Goal: Information Seeking & Learning: Learn about a topic

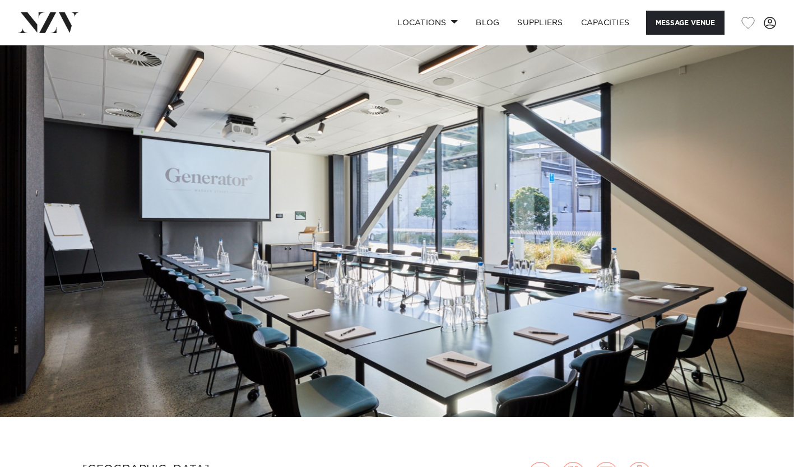
click at [692, 24] on button "Message Venue" at bounding box center [685, 23] width 78 height 24
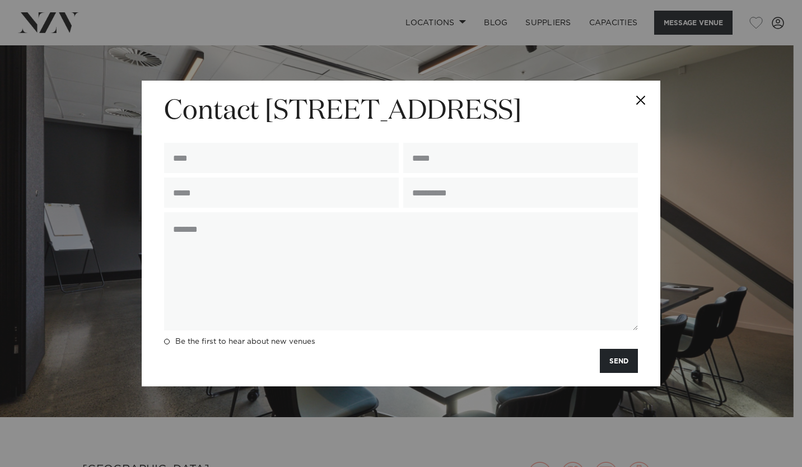
click at [343, 156] on input "text" at bounding box center [281, 158] width 235 height 30
click at [608, 218] on textarea at bounding box center [401, 271] width 474 height 118
click at [643, 95] on button "Close" at bounding box center [640, 100] width 39 height 39
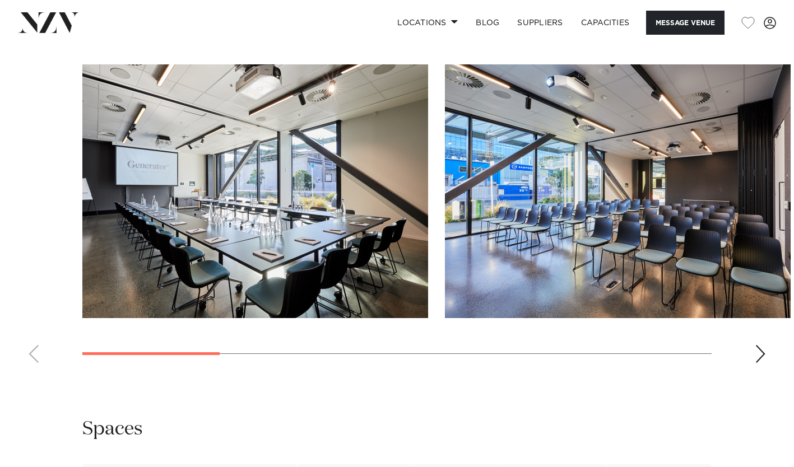
scroll to position [1024, 0]
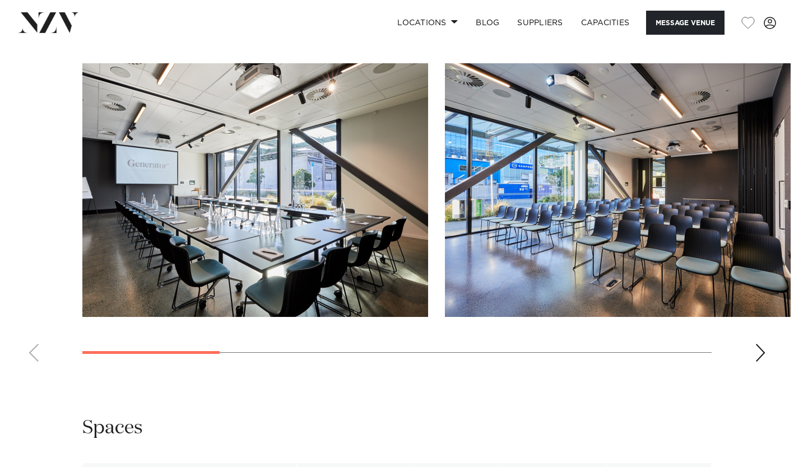
click at [765, 355] on swiper-container at bounding box center [397, 217] width 794 height 308
click at [759, 349] on div "Next slide" at bounding box center [759, 353] width 11 height 18
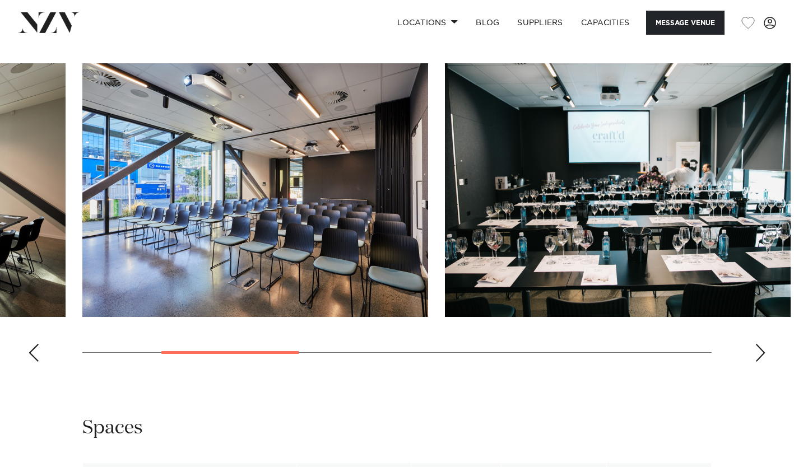
click at [760, 346] on div "Next slide" at bounding box center [759, 353] width 11 height 18
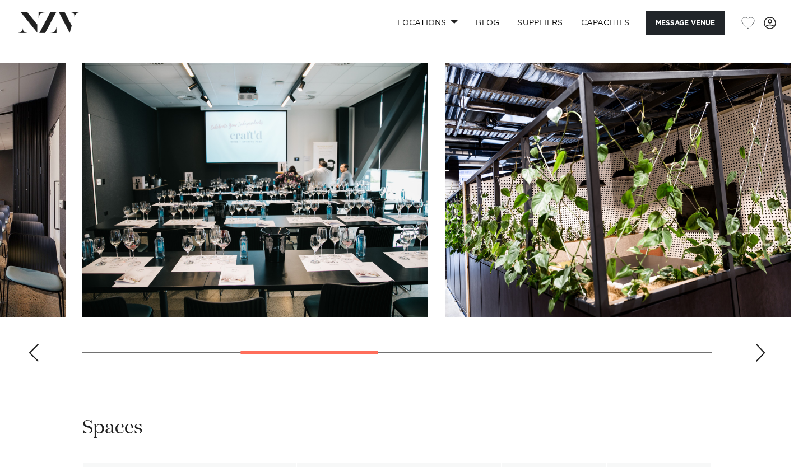
click at [316, 271] on img "3 / 8" at bounding box center [255, 190] width 346 height 254
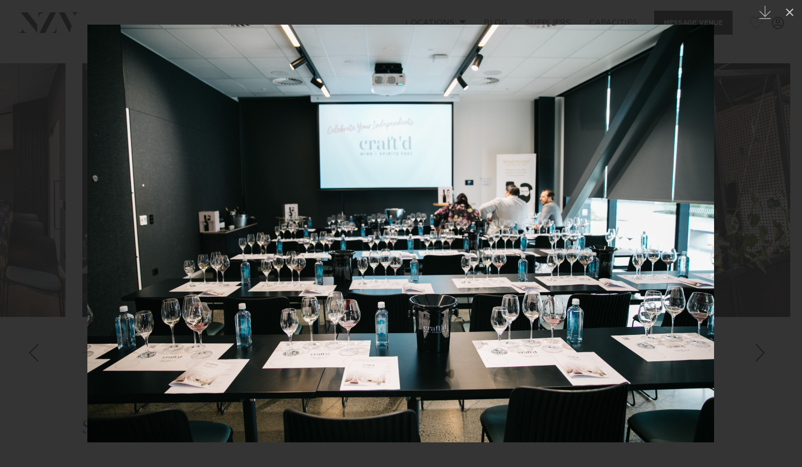
click at [657, 73] on img at bounding box center [400, 234] width 627 height 418
click at [735, 212] on div at bounding box center [401, 233] width 802 height 467
click at [789, 16] on icon at bounding box center [789, 12] width 13 height 13
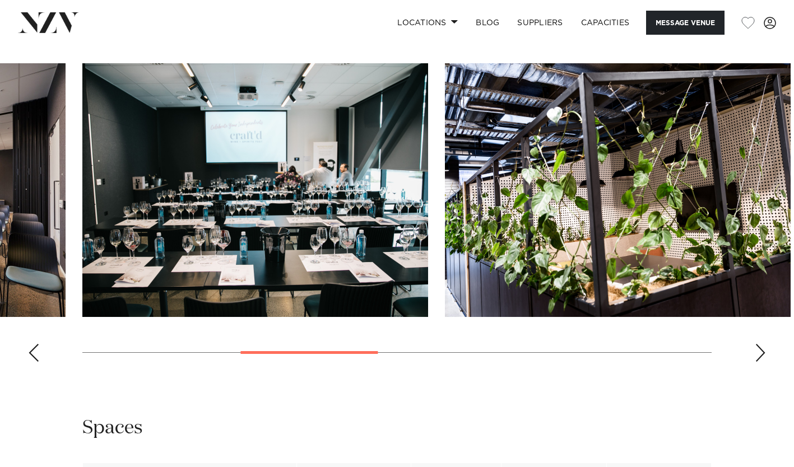
click at [761, 348] on div "Next slide" at bounding box center [759, 353] width 11 height 18
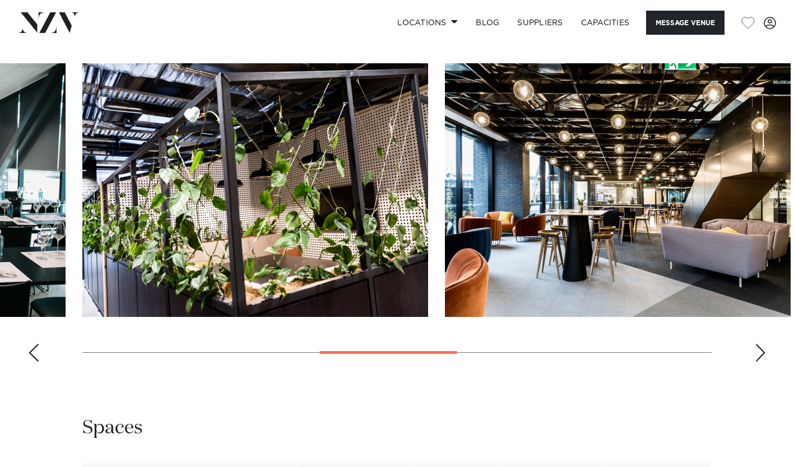
click at [761, 348] on div "Next slide" at bounding box center [759, 353] width 11 height 18
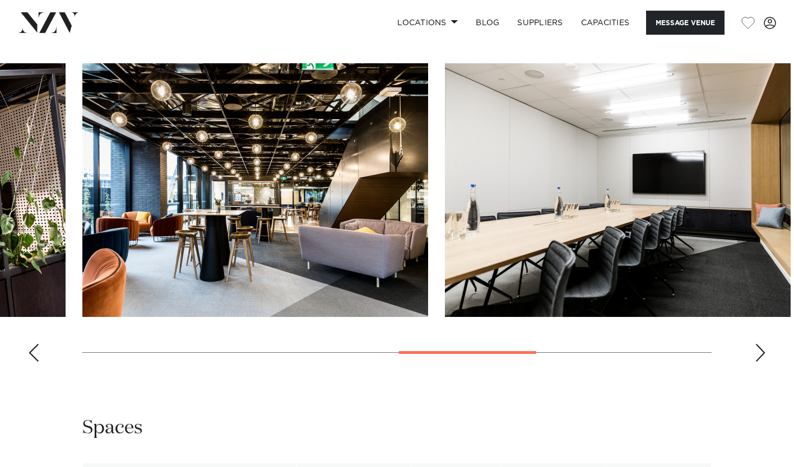
click at [761, 348] on div "Next slide" at bounding box center [759, 353] width 11 height 18
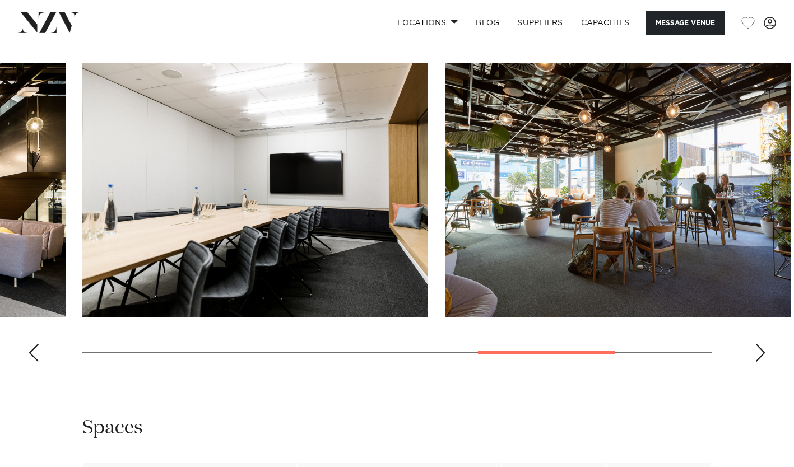
click at [760, 348] on div "Next slide" at bounding box center [759, 353] width 11 height 18
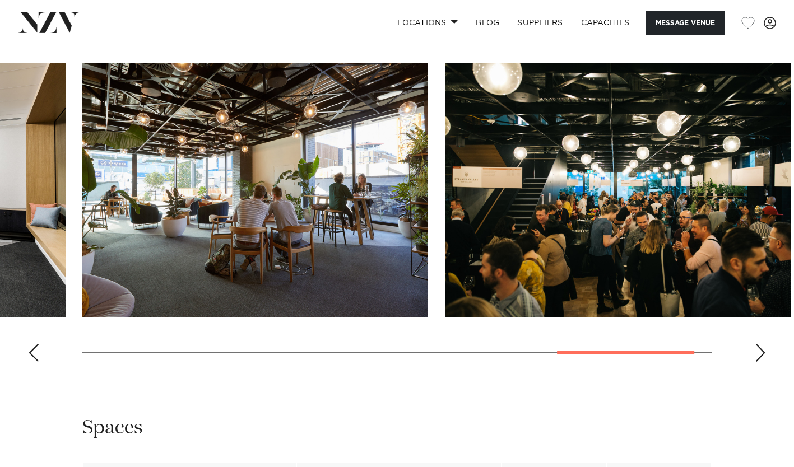
click at [728, 231] on img "8 / 8" at bounding box center [618, 190] width 346 height 254
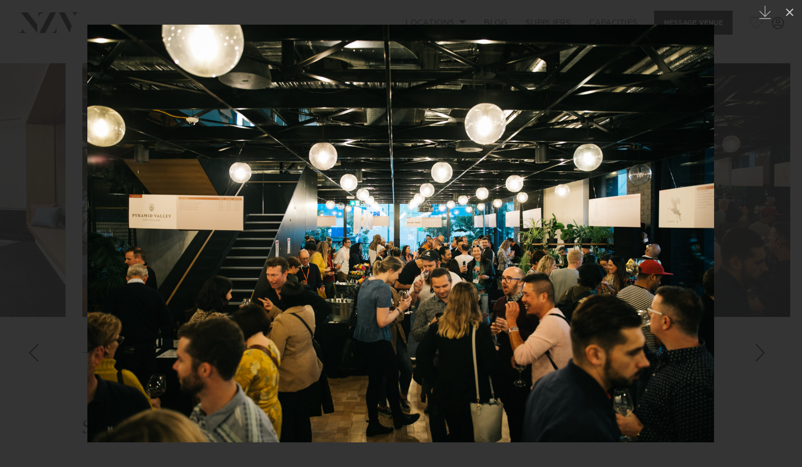
click at [790, 12] on icon at bounding box center [790, 12] width 8 height 8
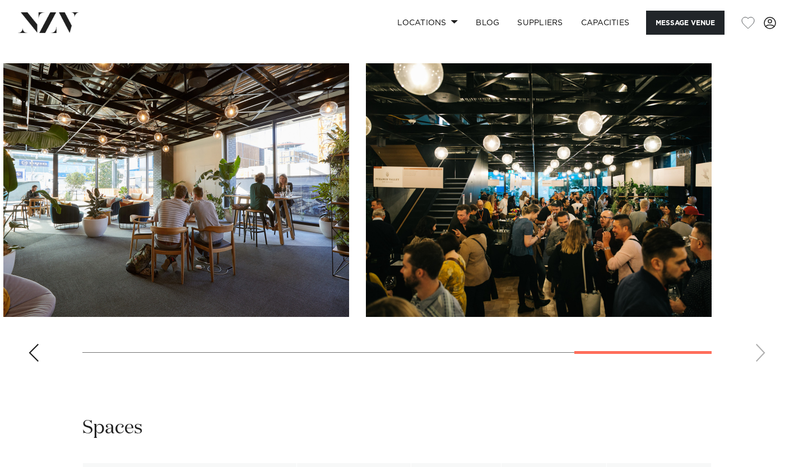
click at [605, 394] on div "Auckland Generator - 12 Madden St Message Venue Auckland Generator - 12 Madden …" at bounding box center [397, 369] width 794 height 2696
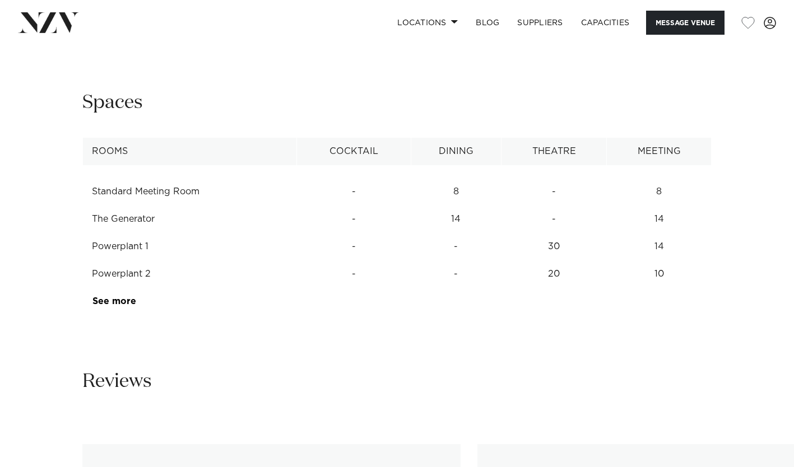
scroll to position [1352, 0]
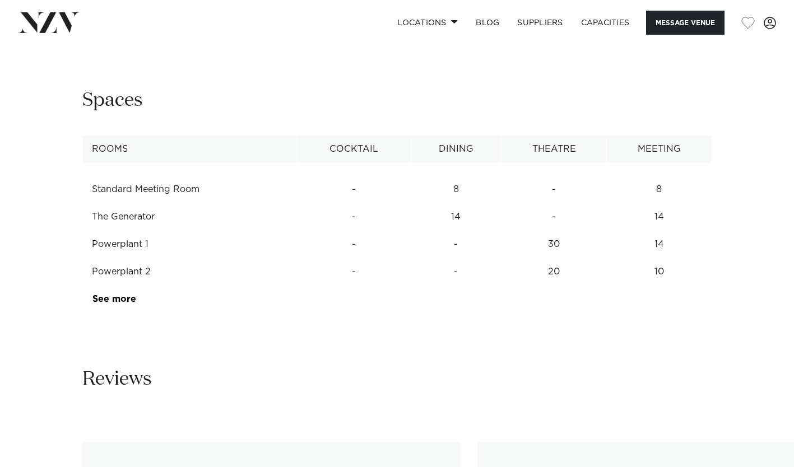
click at [122, 295] on link "See more" at bounding box center [135, 299] width 87 height 9
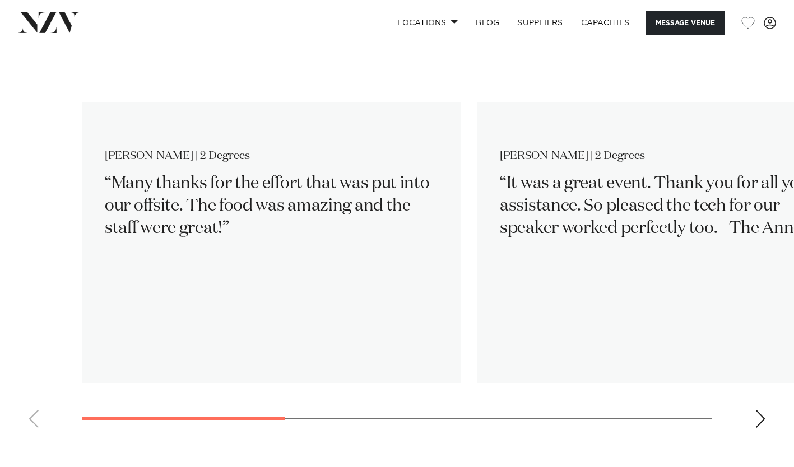
scroll to position [1747, 0]
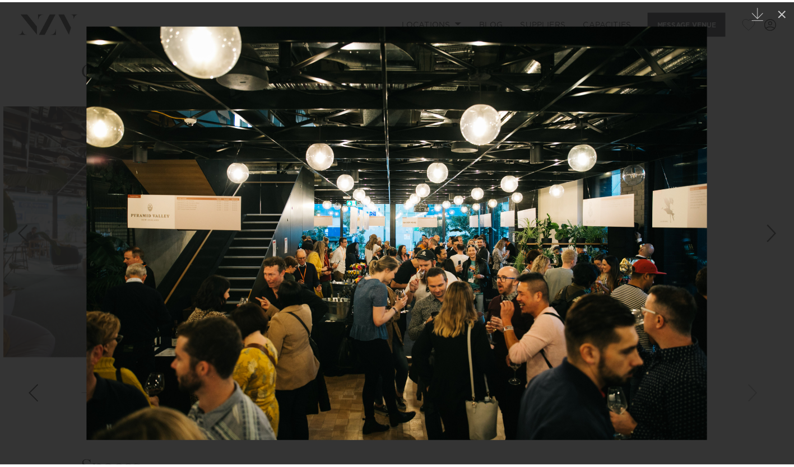
scroll to position [949, 0]
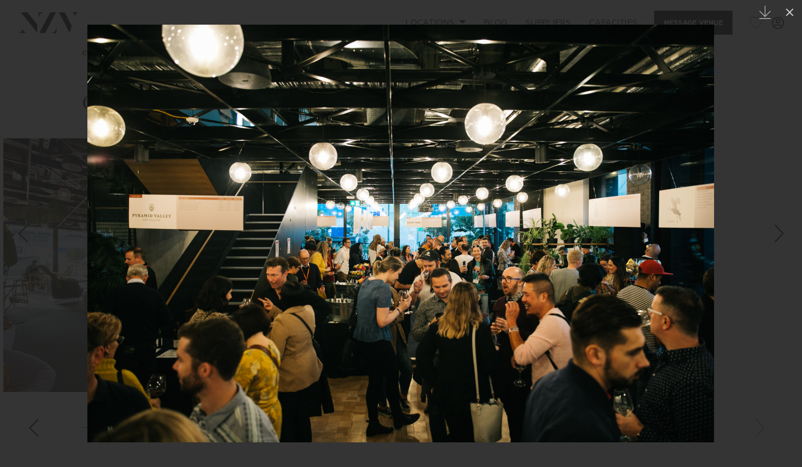
click at [789, 11] on icon at bounding box center [790, 12] width 8 height 8
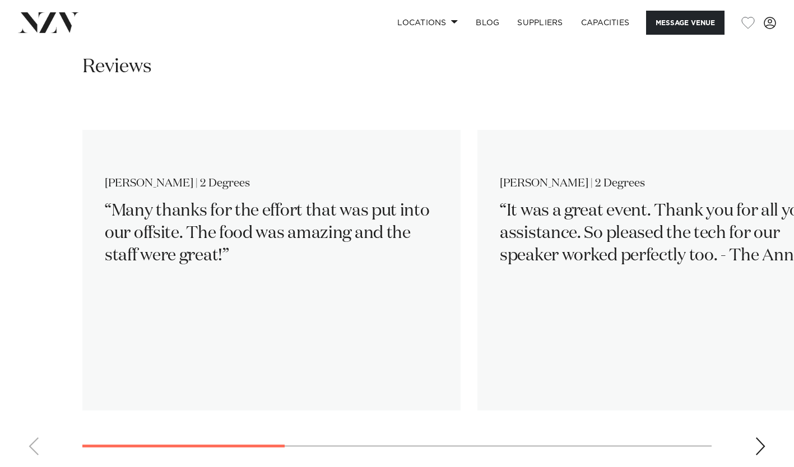
scroll to position [1734, 0]
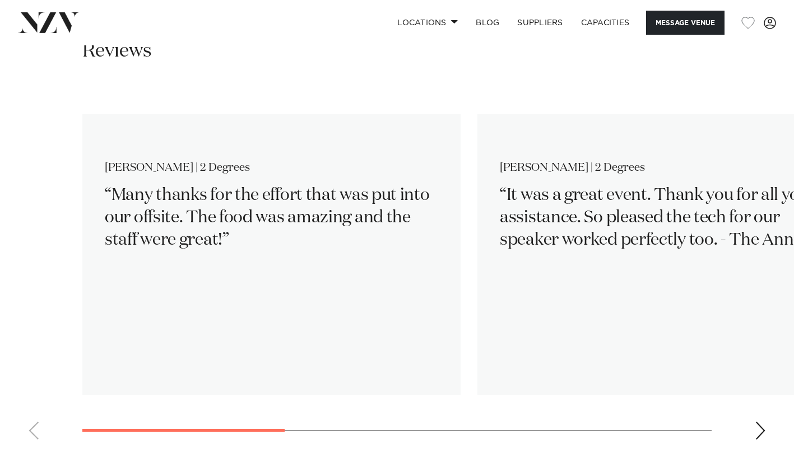
click at [759, 426] on div "Next slide" at bounding box center [759, 431] width 11 height 18
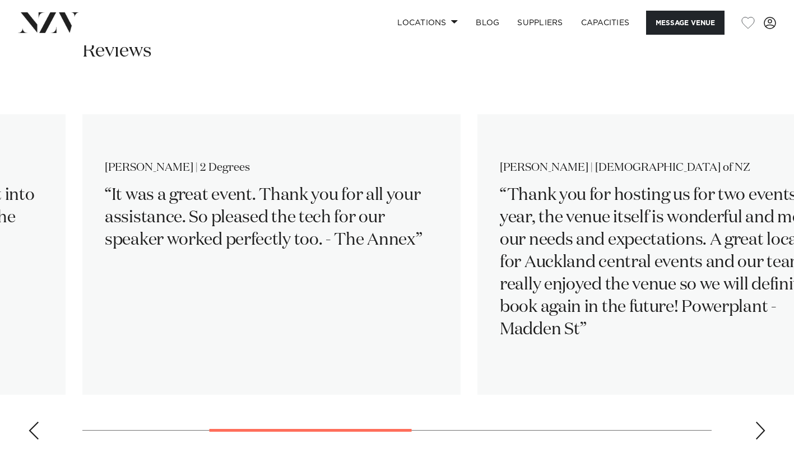
click at [750, 437] on swiper-container "Justine | 2 Degrees Many thanks for the effort that was put into our offsite. T…" at bounding box center [397, 267] width 794 height 362
click at [756, 429] on div "Next slide" at bounding box center [759, 431] width 11 height 18
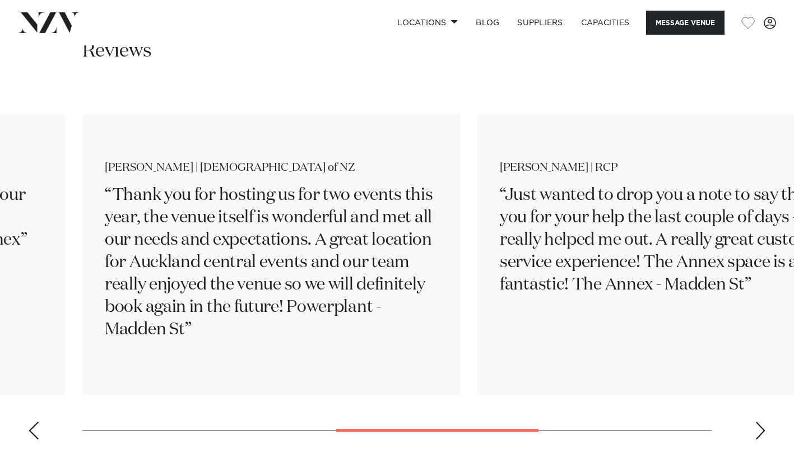
click at [758, 426] on div "Next slide" at bounding box center [759, 431] width 11 height 18
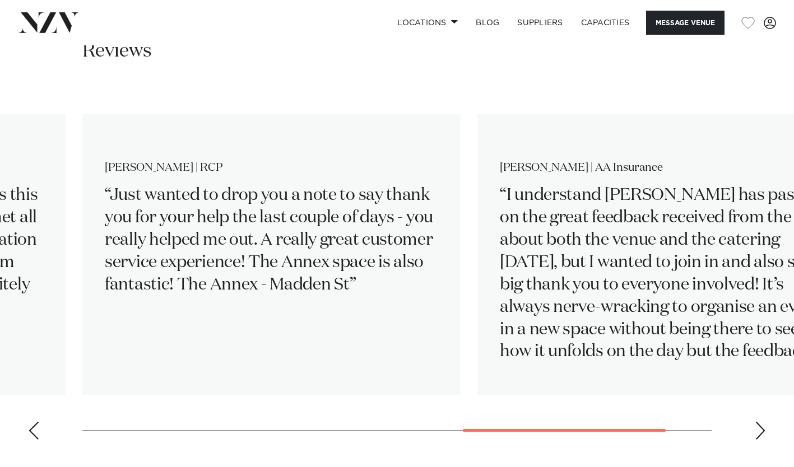
click at [758, 426] on div "Next slide" at bounding box center [759, 431] width 11 height 18
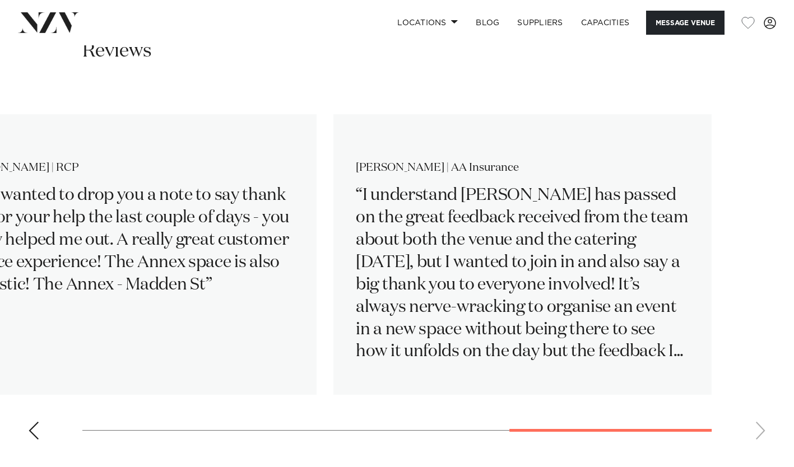
click at [754, 426] on swiper-container "Justine | 2 Degrees Many thanks for the effort that was put into our offsite. T…" at bounding box center [397, 267] width 794 height 362
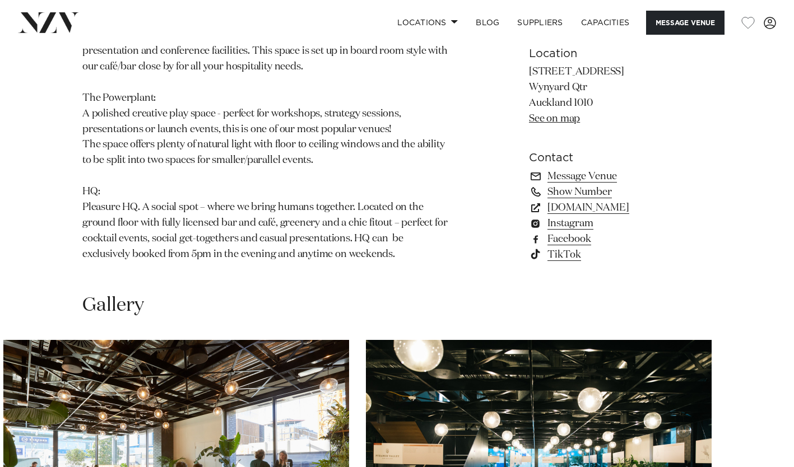
scroll to position [716, 0]
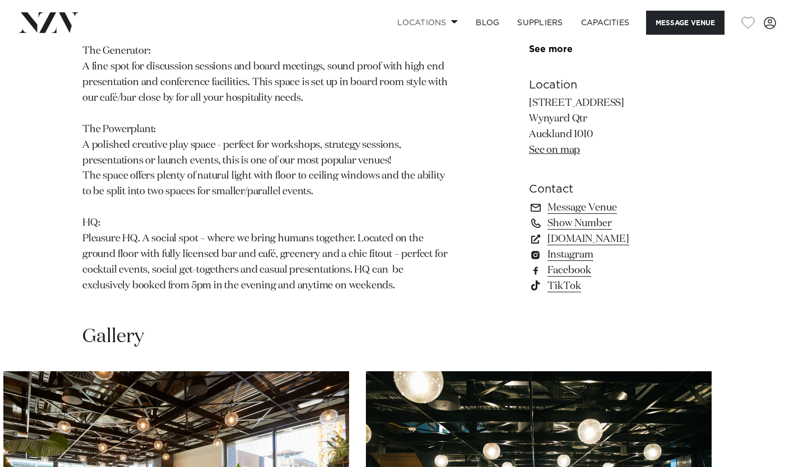
click at [444, 19] on link "Locations" at bounding box center [427, 23] width 78 height 24
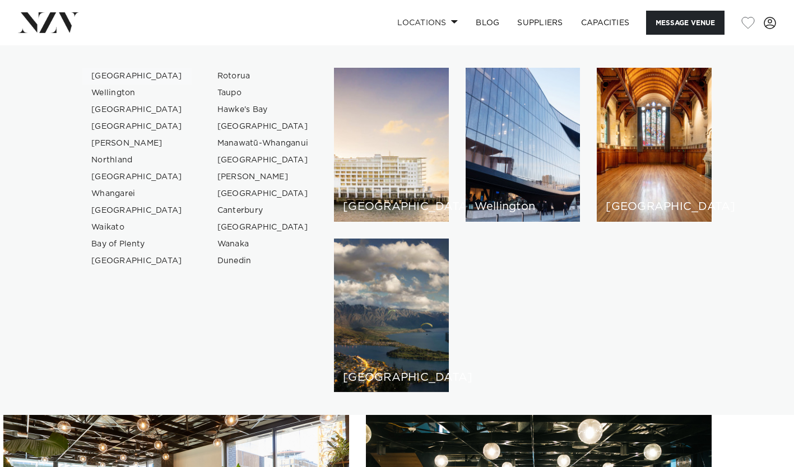
click at [123, 77] on link "[GEOGRAPHIC_DATA]" at bounding box center [136, 76] width 109 height 17
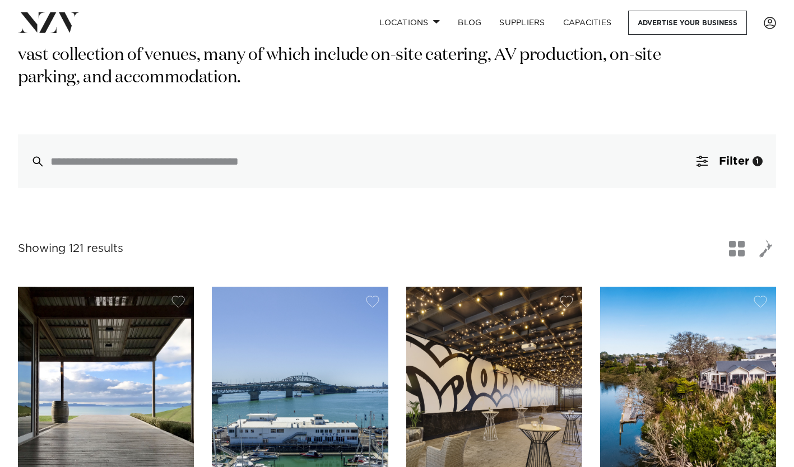
scroll to position [215, 0]
click at [211, 148] on div at bounding box center [397, 161] width 758 height 54
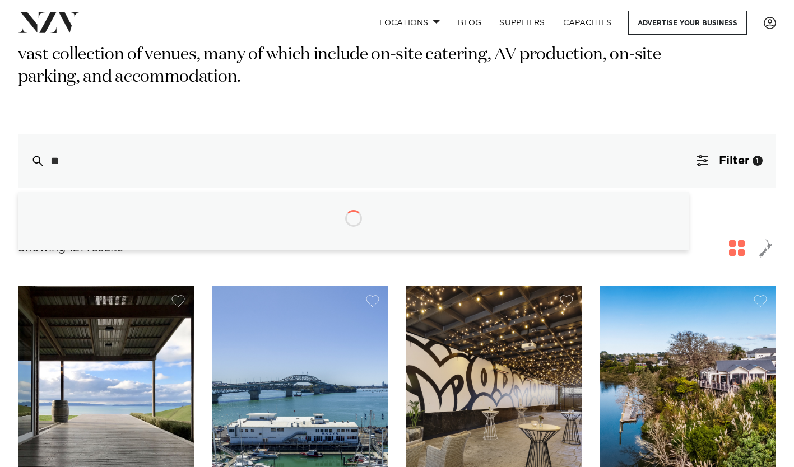
type input "*"
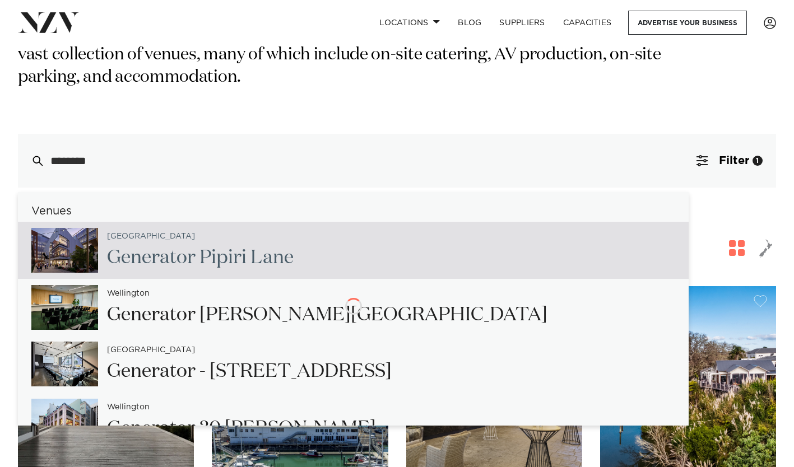
type input "*********"
type input "**********"
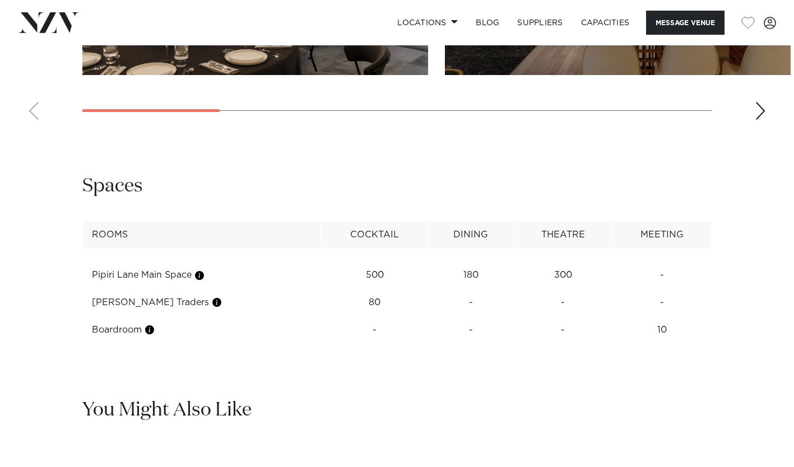
scroll to position [1307, 0]
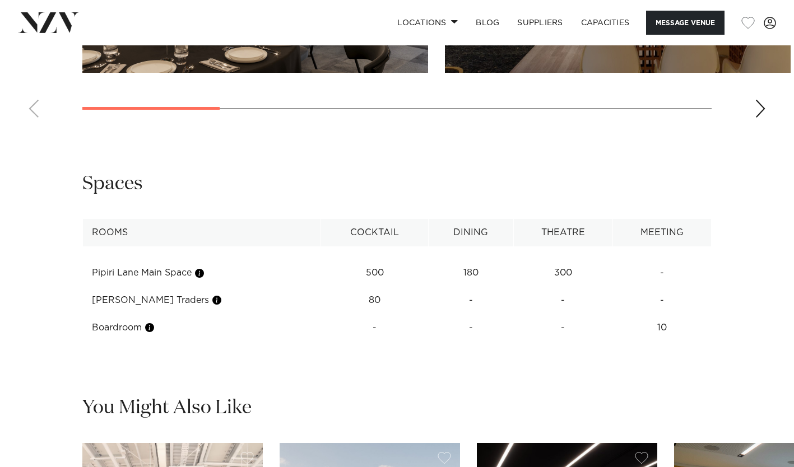
click at [202, 273] on button "button" at bounding box center [199, 273] width 11 height 11
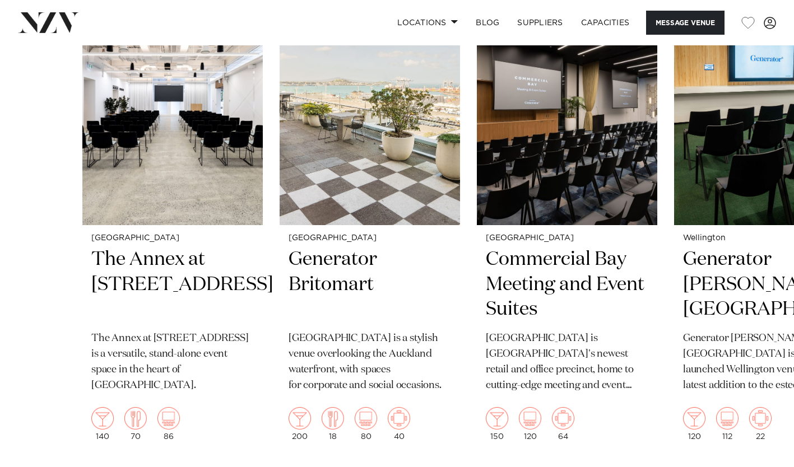
scroll to position [1737, 0]
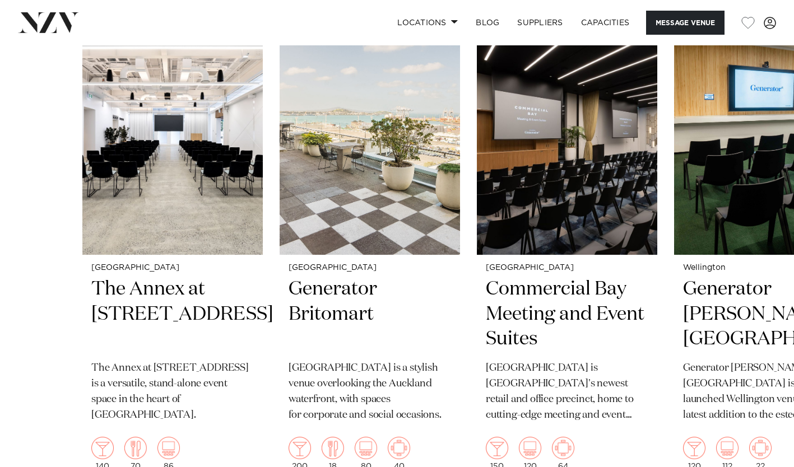
click at [346, 304] on h2 "Generator Britomart" at bounding box center [369, 315] width 162 height 76
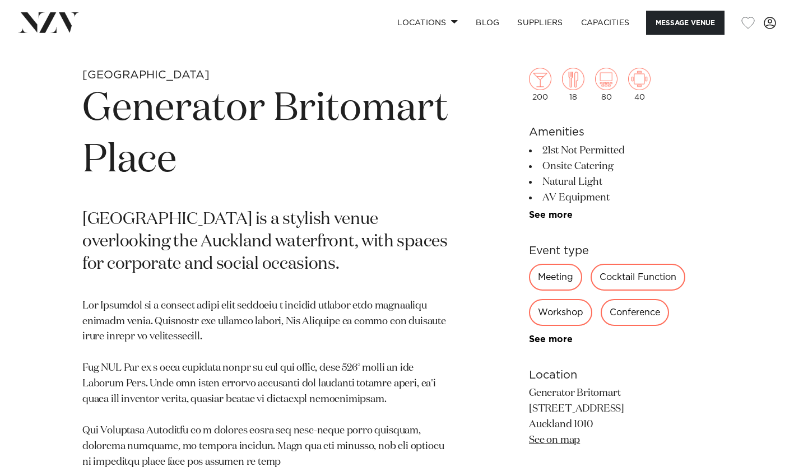
scroll to position [411, 0]
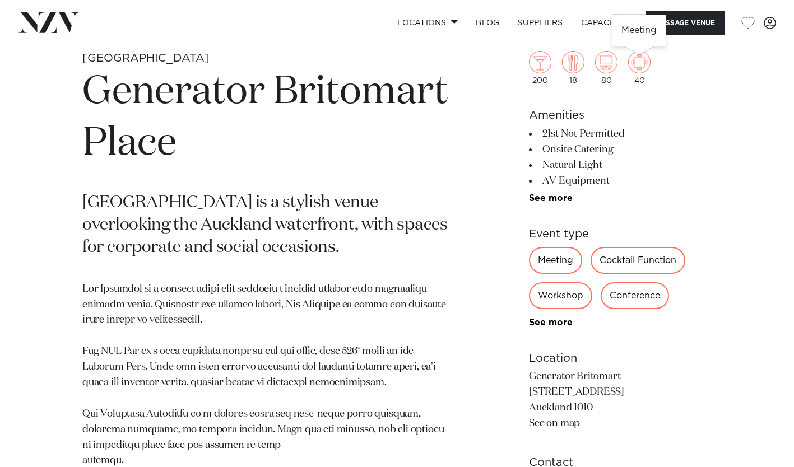
click at [634, 64] on img at bounding box center [639, 62] width 22 height 22
click at [606, 64] on img at bounding box center [606, 62] width 22 height 22
click at [565, 71] on img at bounding box center [573, 62] width 22 height 22
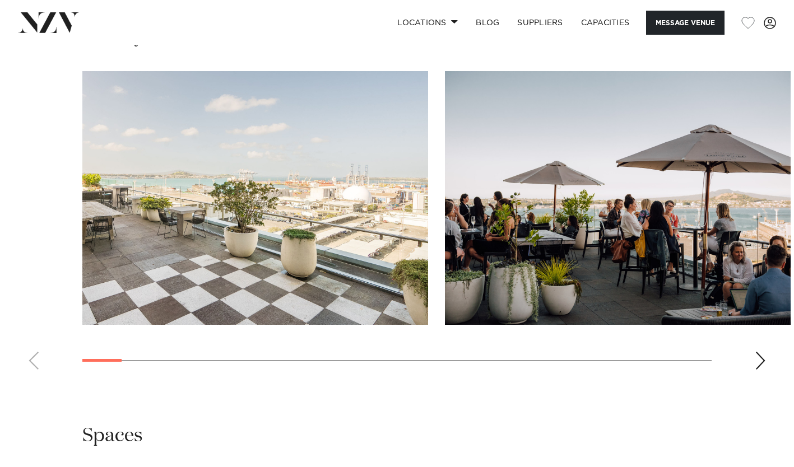
scroll to position [1055, 0]
click at [771, 362] on swiper-container at bounding box center [397, 225] width 794 height 308
click at [761, 361] on div "Next slide" at bounding box center [759, 360] width 11 height 18
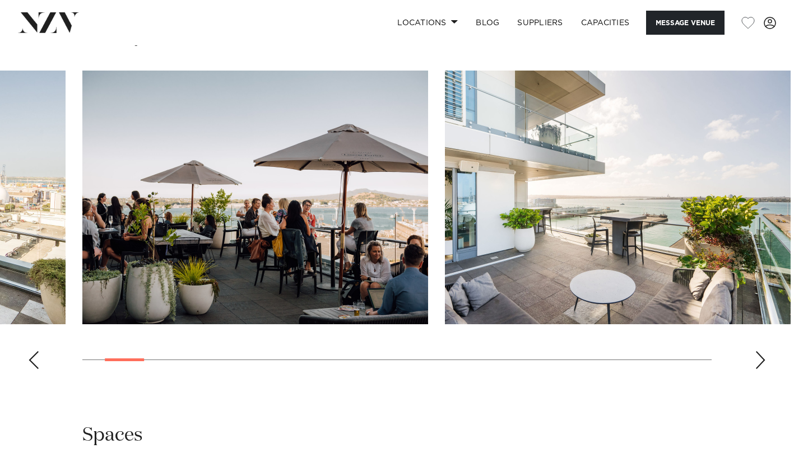
click at [761, 361] on div "Next slide" at bounding box center [759, 360] width 11 height 18
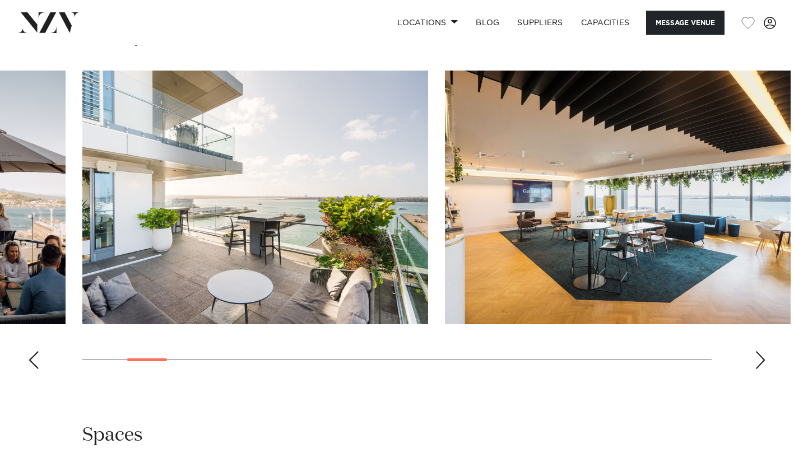
click at [761, 361] on div "Next slide" at bounding box center [759, 360] width 11 height 18
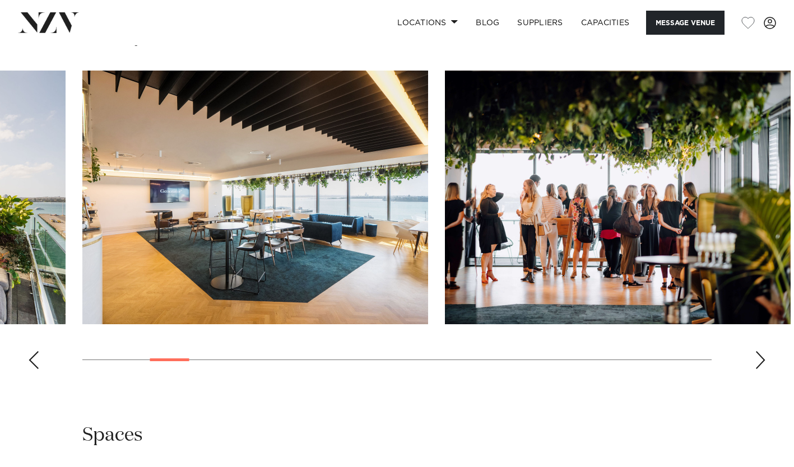
click at [761, 361] on div "Next slide" at bounding box center [759, 360] width 11 height 18
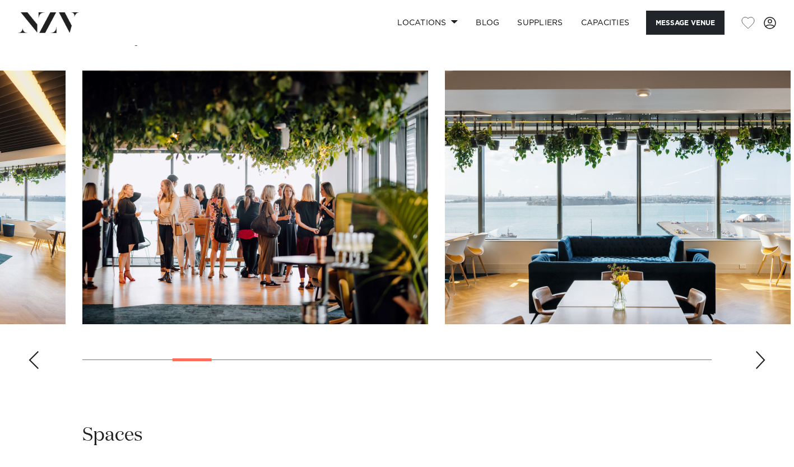
click at [761, 361] on div "Next slide" at bounding box center [759, 360] width 11 height 18
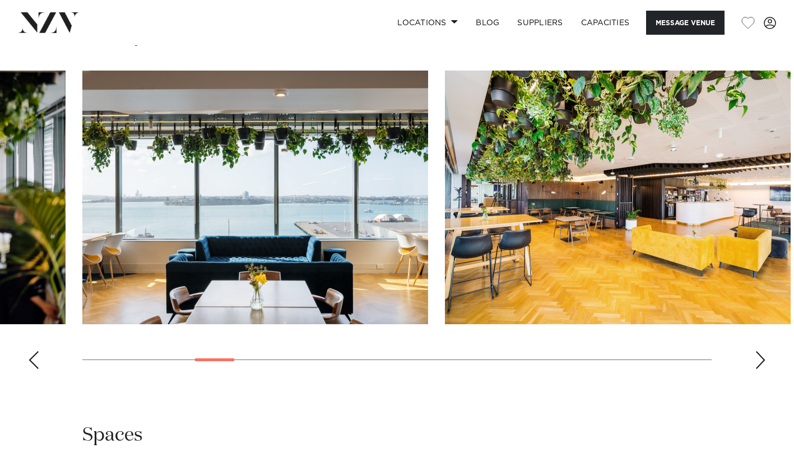
click at [761, 361] on div "Next slide" at bounding box center [759, 360] width 11 height 18
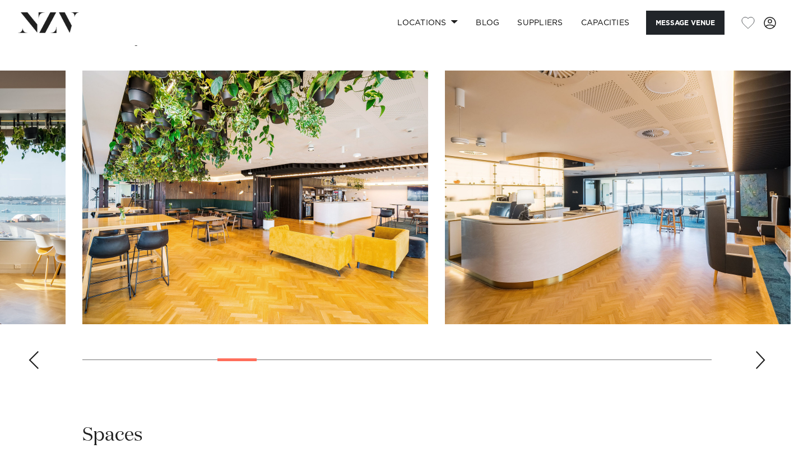
click at [761, 361] on div "Next slide" at bounding box center [759, 360] width 11 height 18
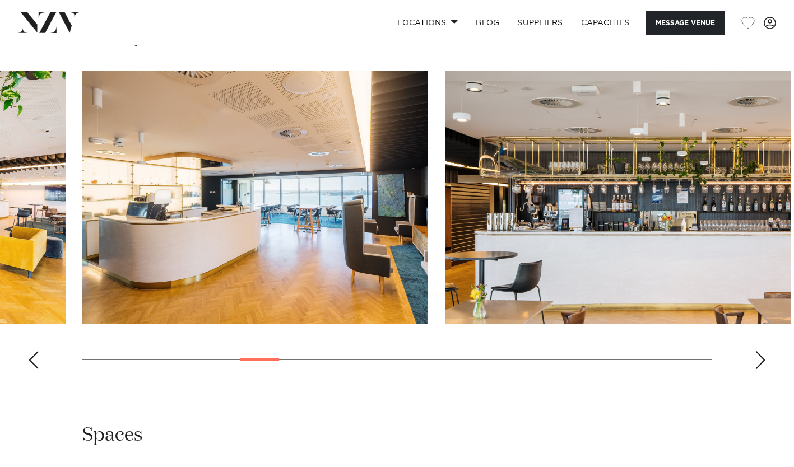
click at [761, 361] on div "Next slide" at bounding box center [759, 360] width 11 height 18
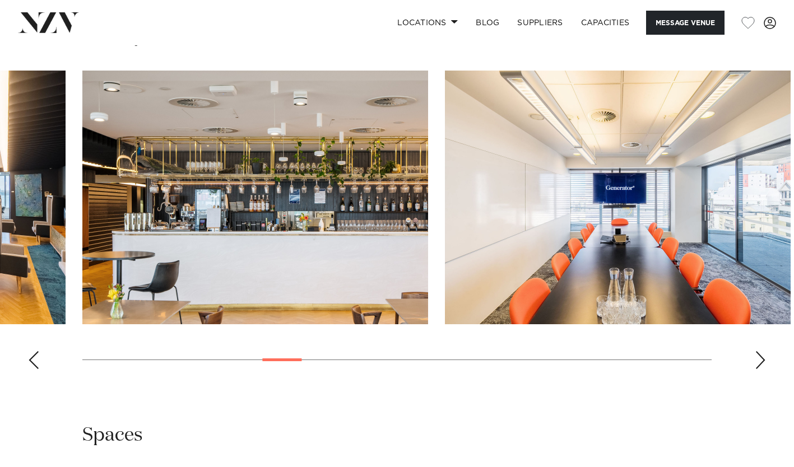
click at [761, 361] on div "Next slide" at bounding box center [759, 360] width 11 height 18
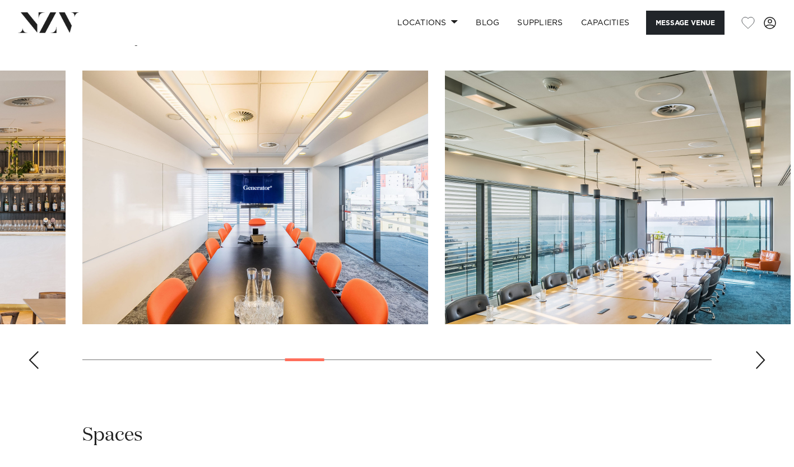
click at [761, 361] on div "Next slide" at bounding box center [759, 360] width 11 height 18
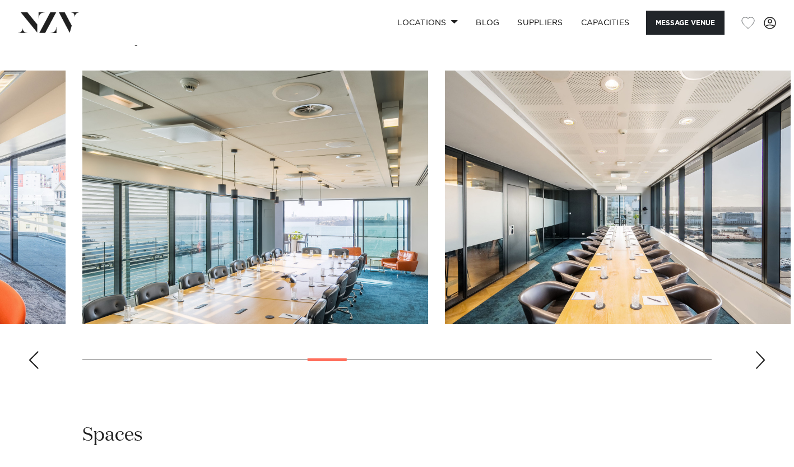
click at [761, 361] on div "Next slide" at bounding box center [759, 360] width 11 height 18
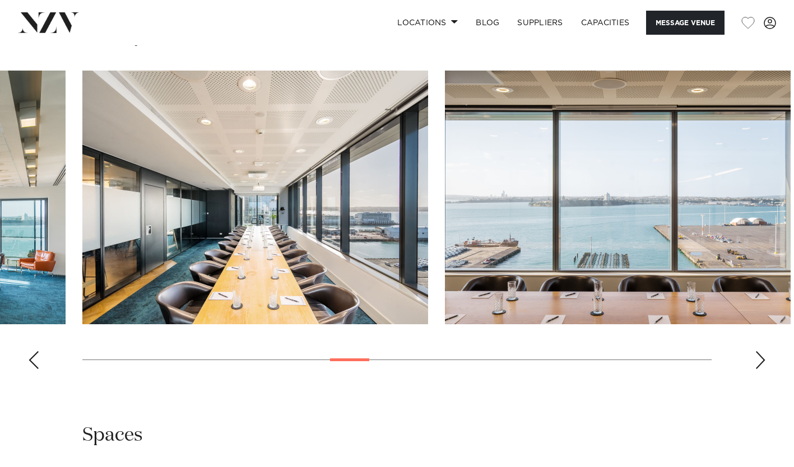
click at [761, 361] on div "Next slide" at bounding box center [759, 360] width 11 height 18
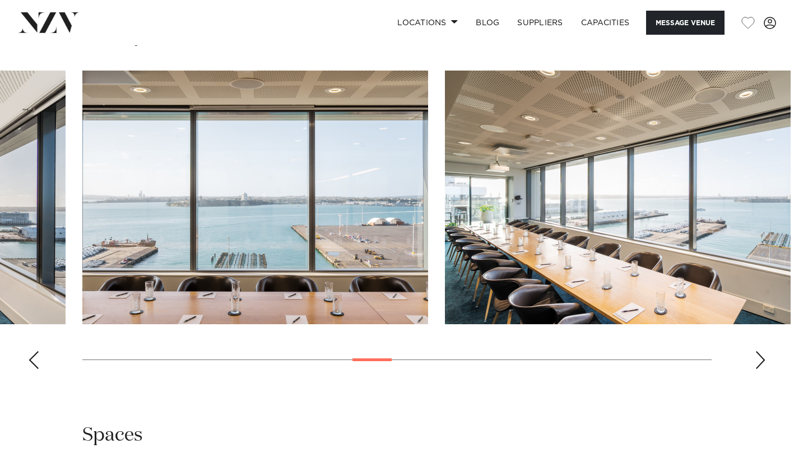
click at [761, 361] on div "Next slide" at bounding box center [759, 360] width 11 height 18
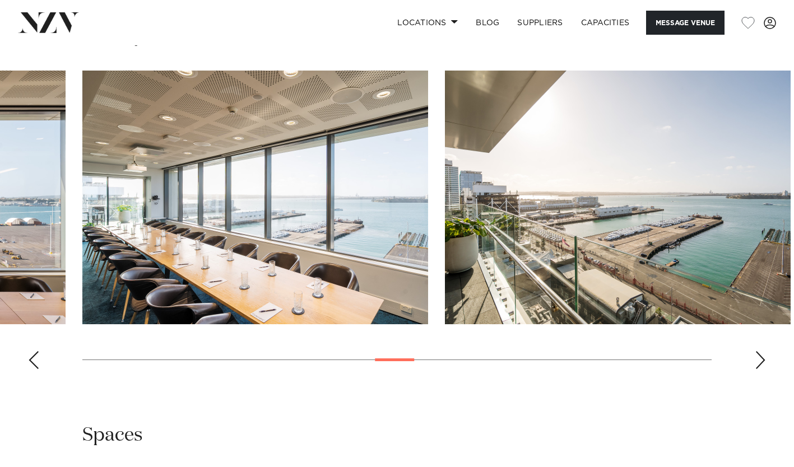
click at [761, 361] on div "Next slide" at bounding box center [759, 360] width 11 height 18
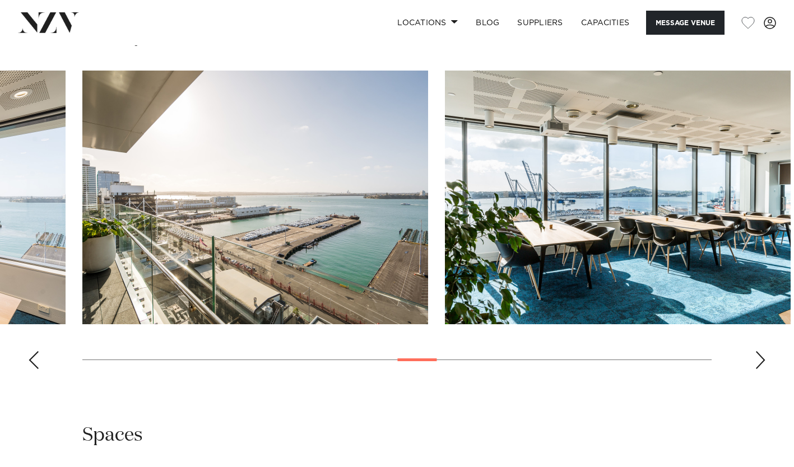
click at [761, 361] on div "Next slide" at bounding box center [759, 360] width 11 height 18
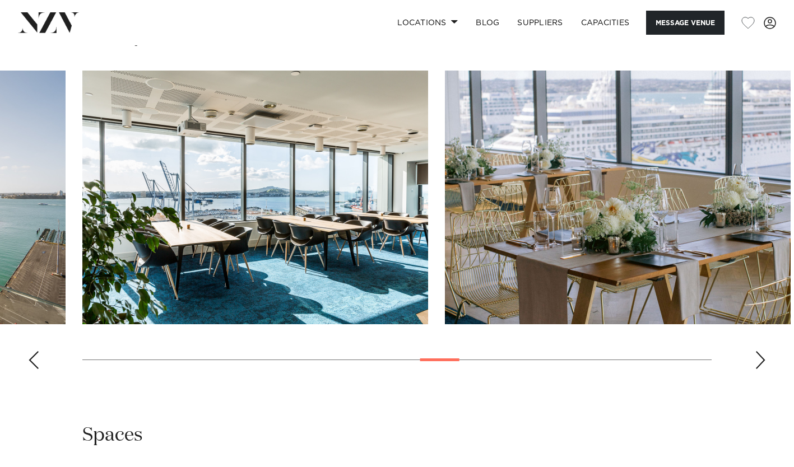
click at [762, 356] on div "Next slide" at bounding box center [759, 360] width 11 height 18
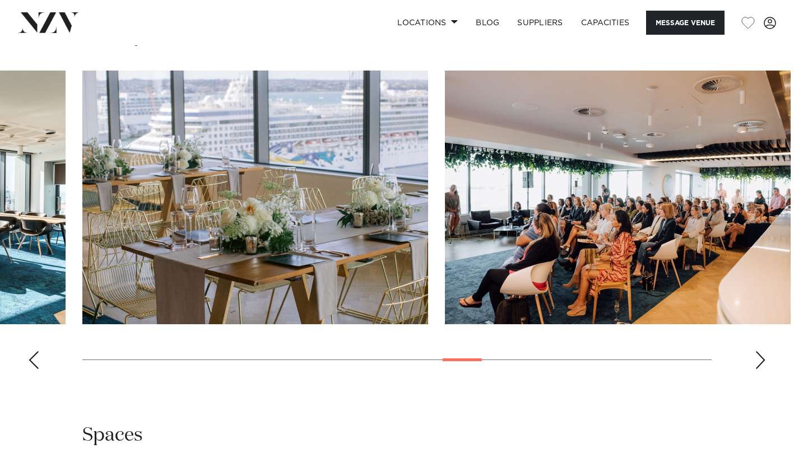
click at [762, 356] on div "Next slide" at bounding box center [759, 360] width 11 height 18
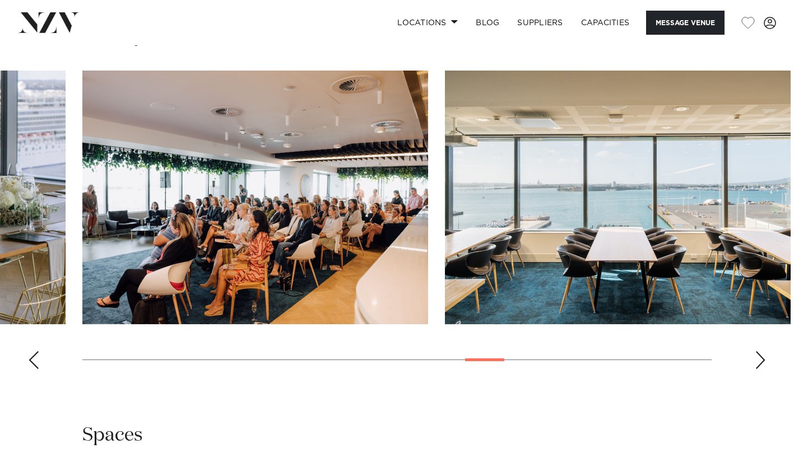
click at [762, 356] on div "Next slide" at bounding box center [759, 360] width 11 height 18
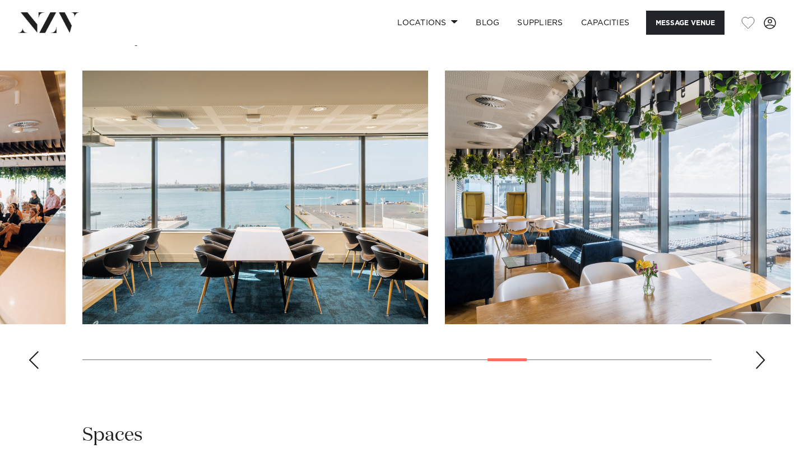
click at [762, 356] on div "Next slide" at bounding box center [759, 360] width 11 height 18
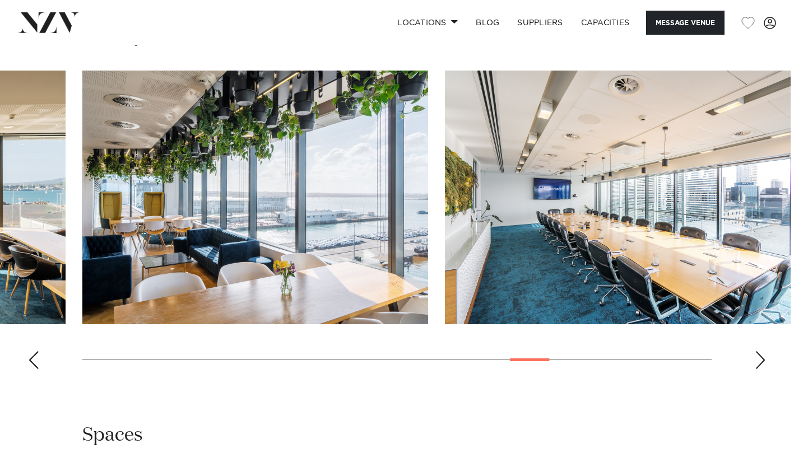
click at [678, 417] on div "Auckland Generator Britomart Place Message Venue Auckland Generator Britomart P…" at bounding box center [397, 343] width 794 height 2707
